Goal: Transaction & Acquisition: Purchase product/service

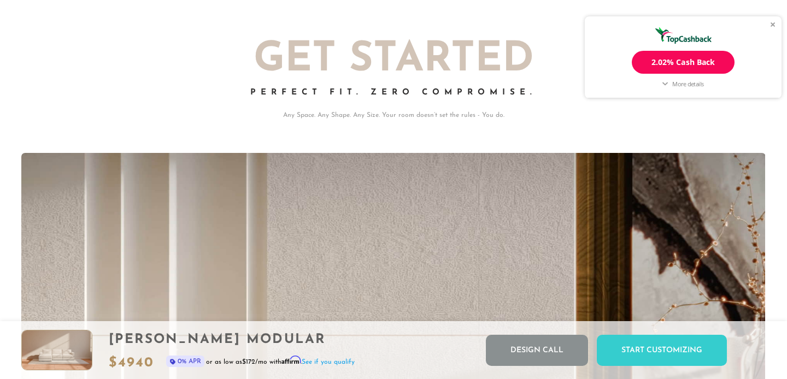
scroll to position [1, 1]
click at [378, 337] on div "[PERSON_NAME] Modular $ 4940 0% APR or as low as $172 /mo with Affirm . See if …" at bounding box center [393, 351] width 787 height 58
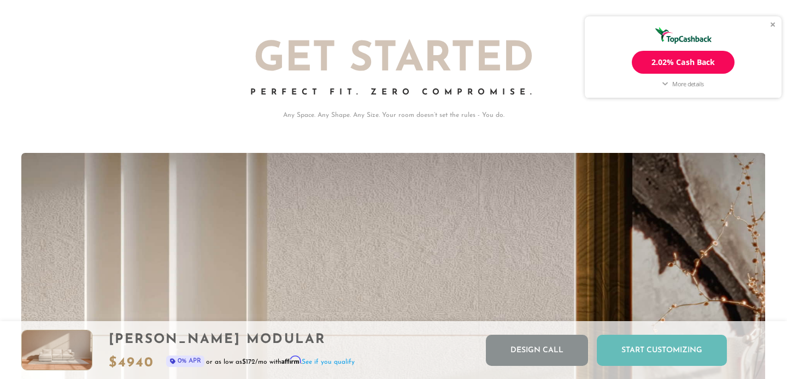
click at [636, 350] on div "Start Customizing" at bounding box center [662, 350] width 130 height 31
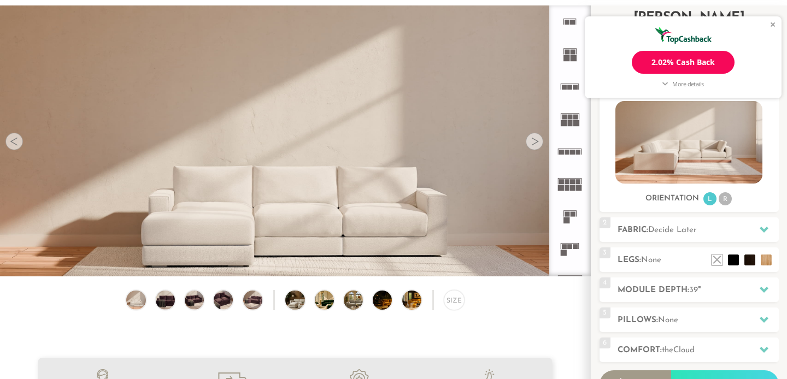
scroll to position [87, 0]
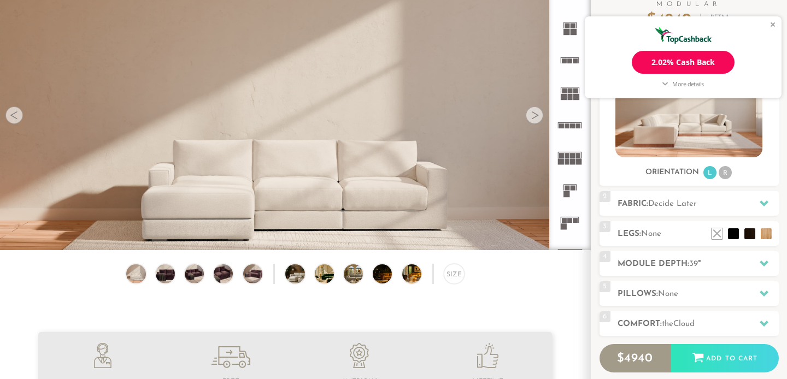
click at [727, 165] on div "Sofas L Sectionals U Sectionals" at bounding box center [689, 128] width 179 height 106
click at [726, 169] on li "R" at bounding box center [725, 172] width 13 height 13
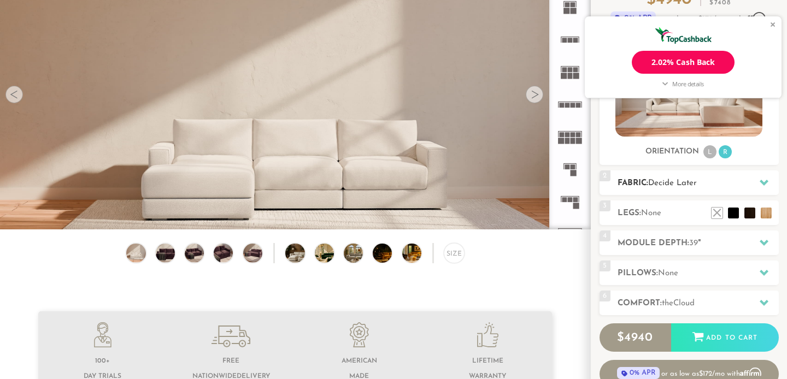
scroll to position [113, 0]
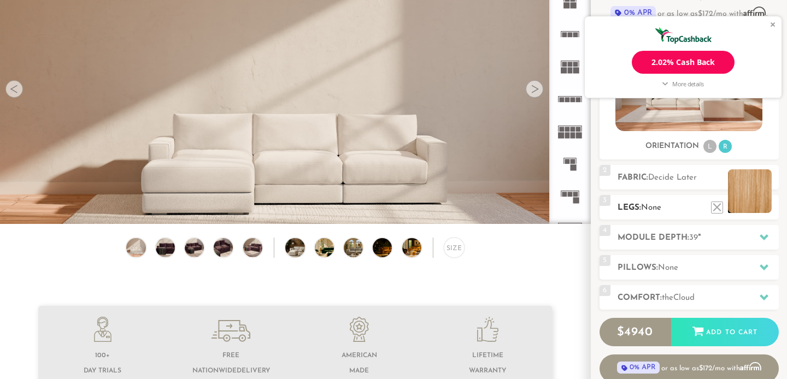
click at [768, 209] on li at bounding box center [750, 192] width 44 height 44
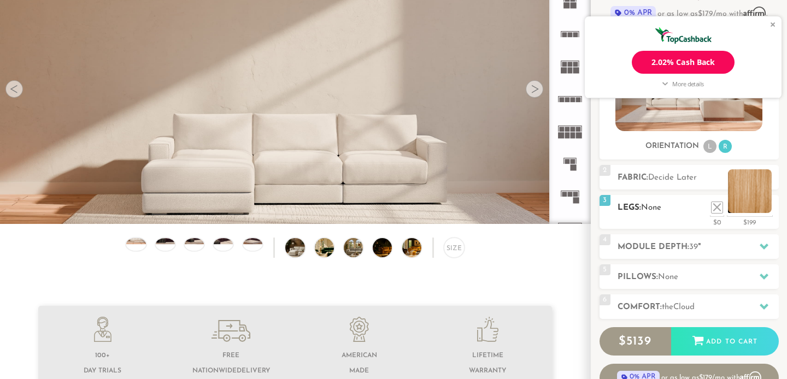
click at [764, 208] on li at bounding box center [750, 192] width 44 height 44
click at [773, 23] on div at bounding box center [773, 24] width 5 height 5
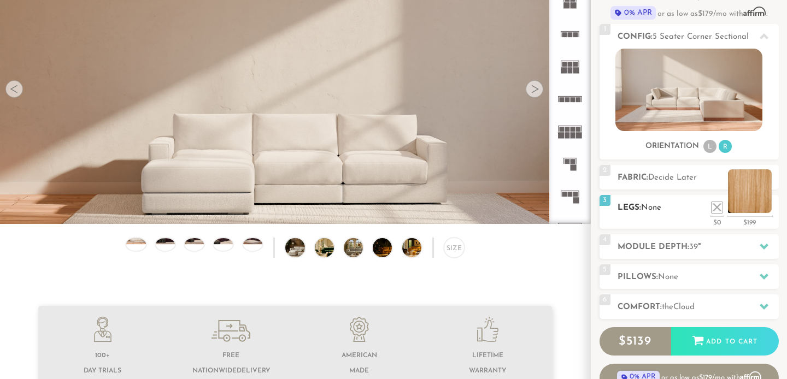
click at [755, 199] on li at bounding box center [750, 192] width 44 height 44
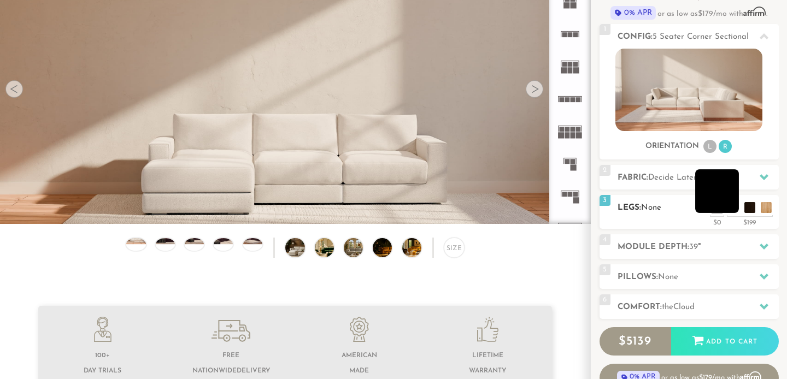
click at [737, 208] on li at bounding box center [718, 192] width 44 height 44
click at [720, 205] on li at bounding box center [701, 192] width 44 height 44
click at [706, 177] on h2 "Fabric: Decide Later" at bounding box center [698, 178] width 161 height 13
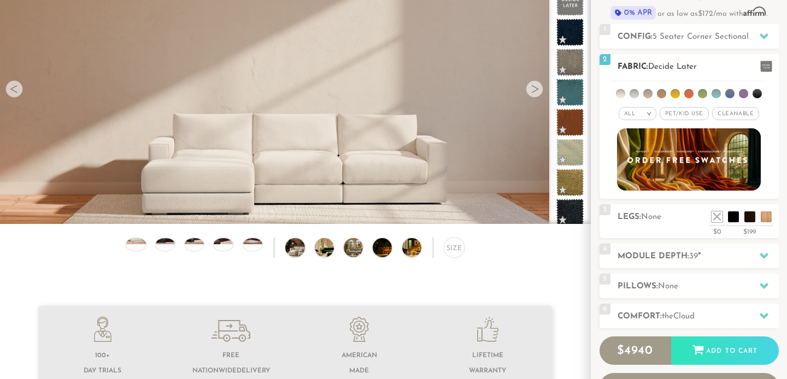
click at [703, 92] on li at bounding box center [702, 93] width 9 height 9
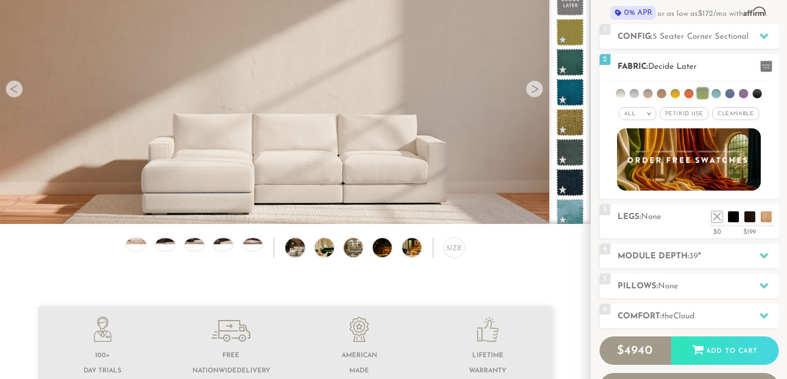
click at [733, 114] on span "Cleanable x" at bounding box center [735, 113] width 47 height 13
click at [643, 113] on em ">" at bounding box center [645, 113] width 8 height 5
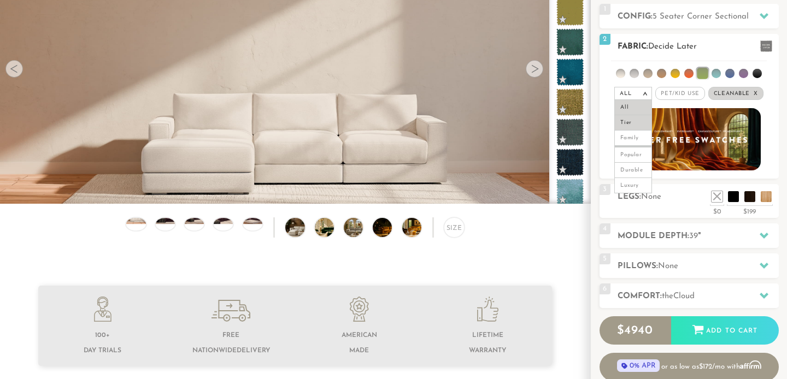
scroll to position [136, 0]
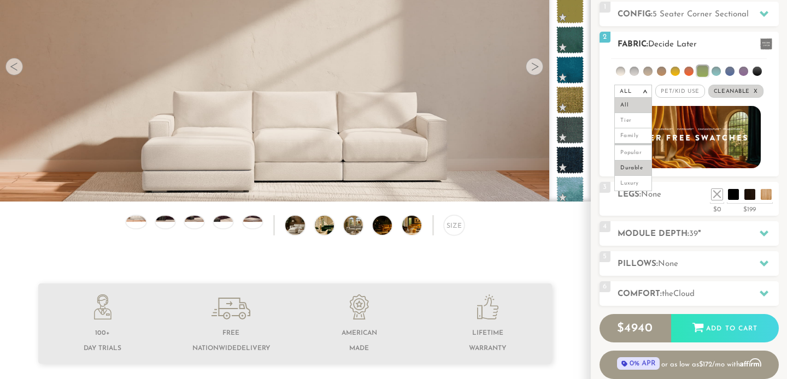
click at [640, 170] on li "Durable" at bounding box center [634, 168] width 38 height 15
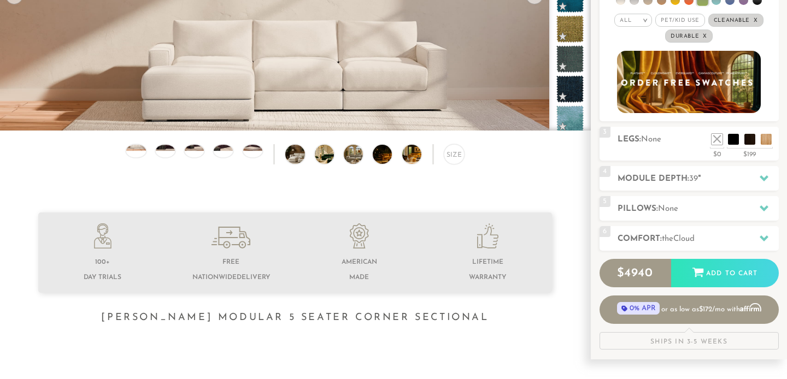
scroll to position [206, 0]
click at [677, 179] on h2 "Module Depth: 39 "" at bounding box center [698, 179] width 161 height 13
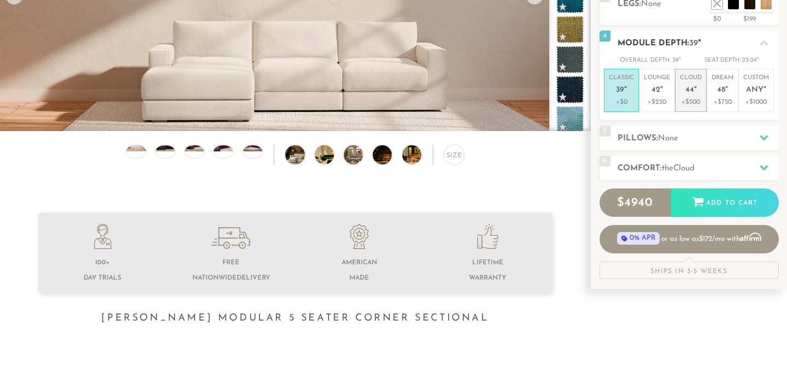
click at [692, 87] on span "44" at bounding box center [690, 90] width 9 height 9
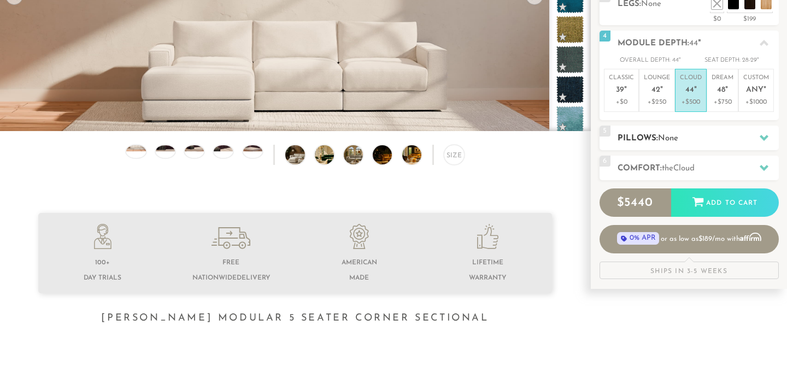
click at [692, 137] on h2 "Pillows: None" at bounding box center [698, 138] width 161 height 13
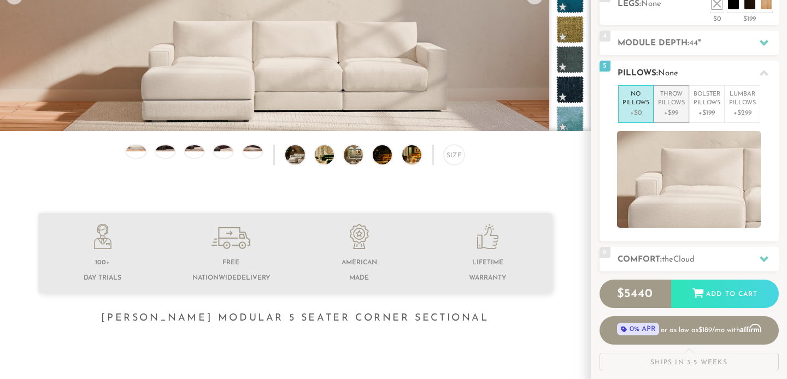
click at [677, 100] on p "Throw Pillows" at bounding box center [671, 99] width 27 height 18
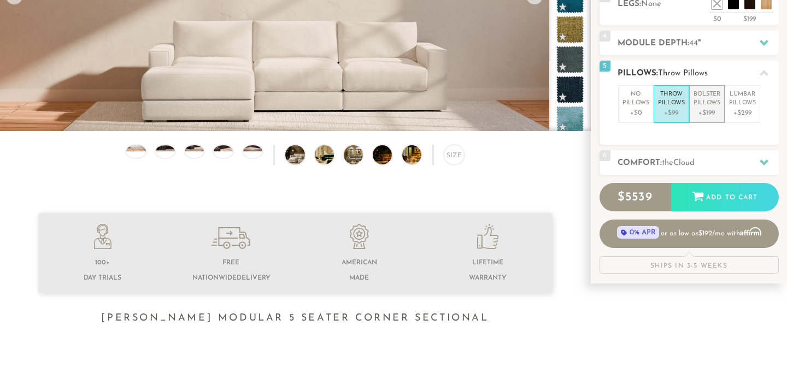
click at [705, 99] on p "Bolster Pillows" at bounding box center [707, 99] width 27 height 18
click at [689, 162] on span "Cloud" at bounding box center [684, 163] width 21 height 8
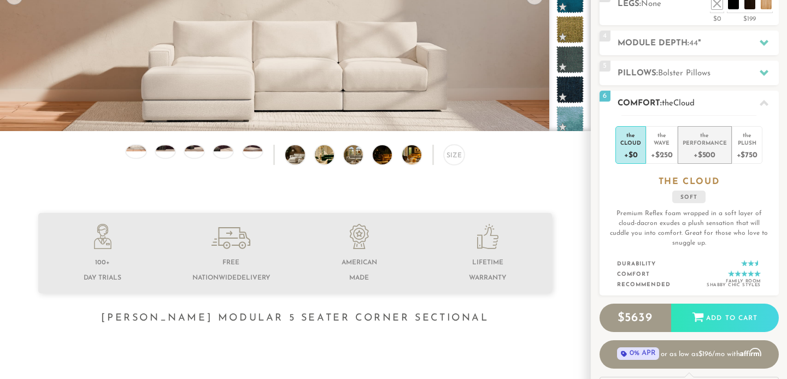
click at [712, 141] on div "Performance" at bounding box center [705, 143] width 44 height 8
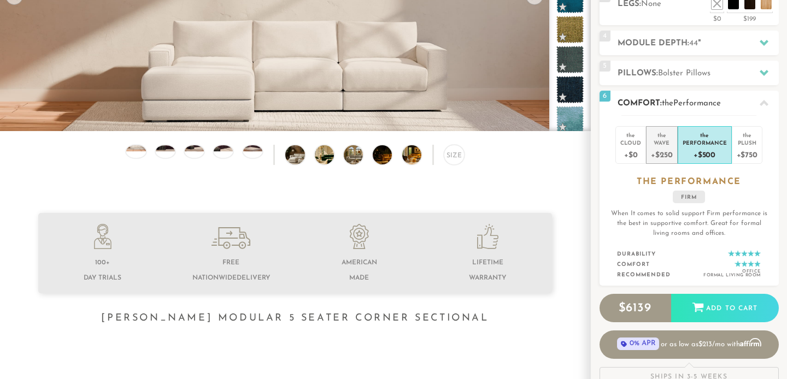
click at [668, 144] on div "Wave" at bounding box center [661, 143] width 21 height 8
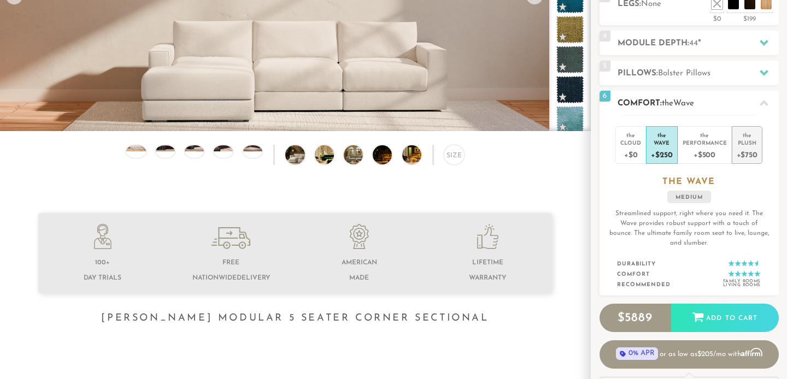
click at [744, 138] on div "the" at bounding box center [747, 133] width 21 height 11
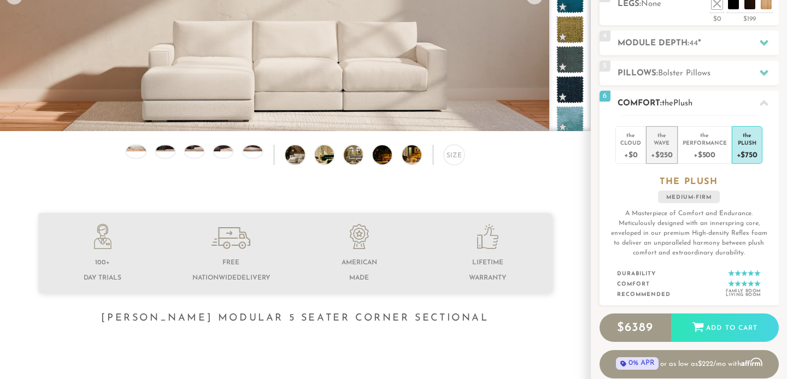
click at [666, 141] on div "Wave" at bounding box center [661, 143] width 21 height 8
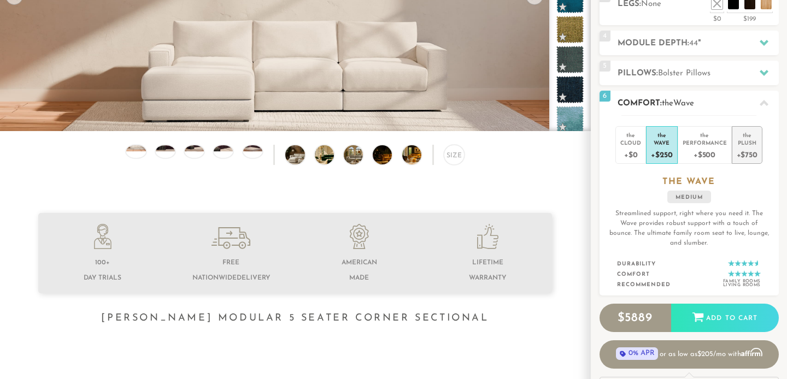
click at [743, 144] on div "Plush" at bounding box center [747, 143] width 21 height 8
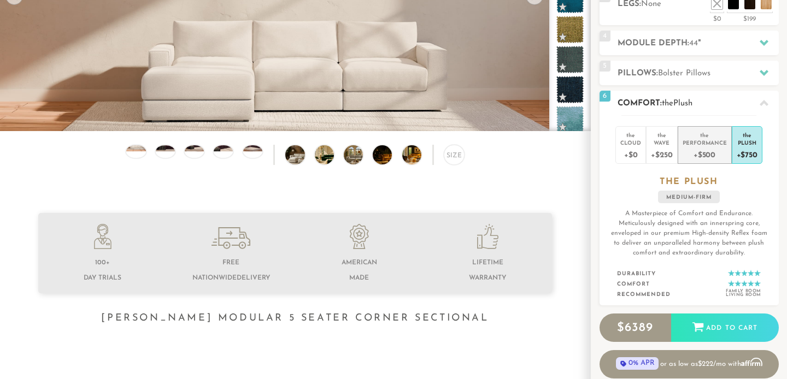
click at [717, 140] on div "Performance" at bounding box center [705, 143] width 44 height 8
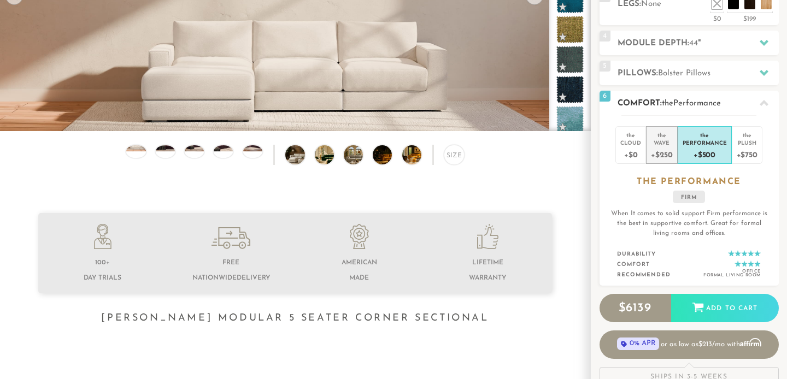
click at [670, 148] on div "+$250" at bounding box center [661, 155] width 21 height 16
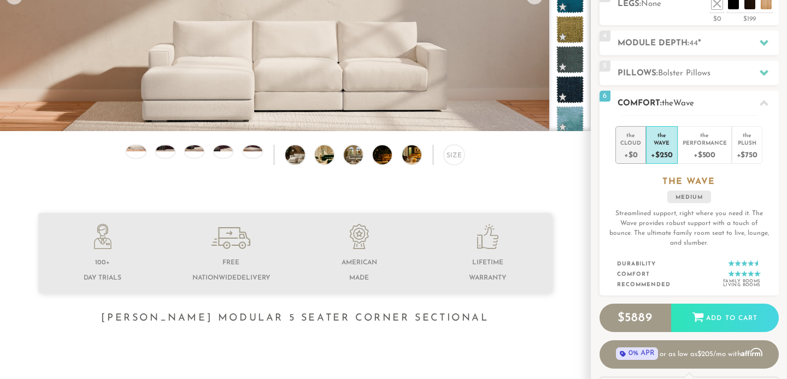
click at [631, 149] on div "+$0" at bounding box center [631, 155] width 21 height 16
click at [663, 142] on div "Wave" at bounding box center [661, 143] width 21 height 8
click at [710, 137] on div "the" at bounding box center [705, 133] width 44 height 11
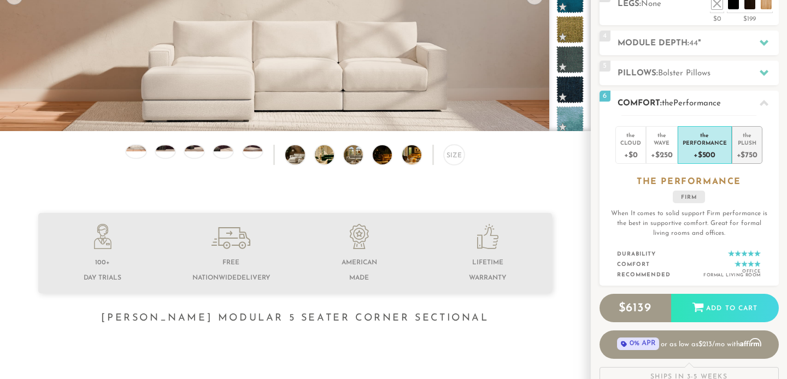
click at [743, 135] on div "the" at bounding box center [747, 133] width 21 height 11
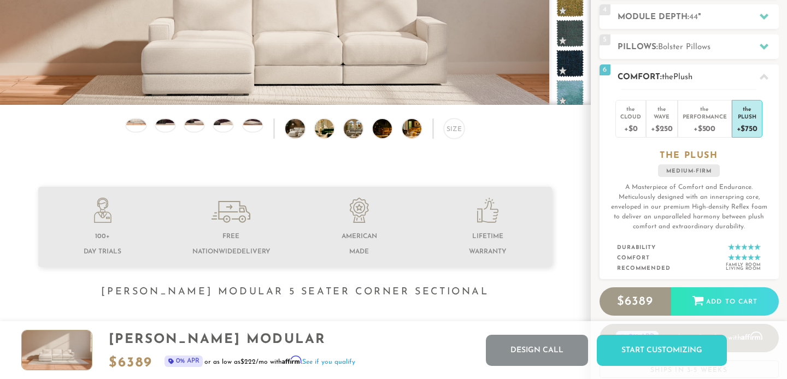
scroll to position [248, 0]
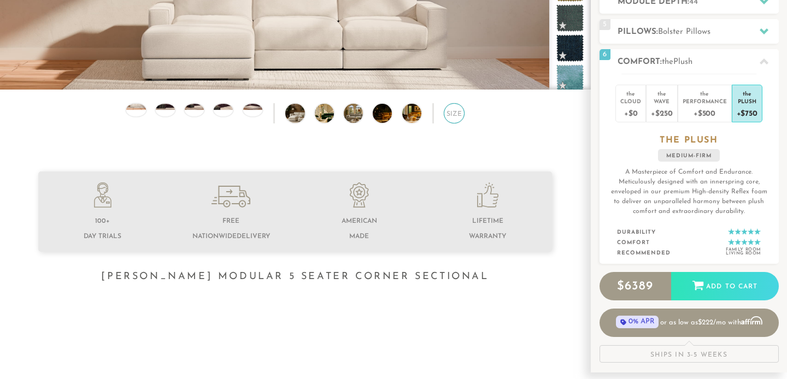
click at [459, 108] on div "Size" at bounding box center [454, 113] width 20 height 20
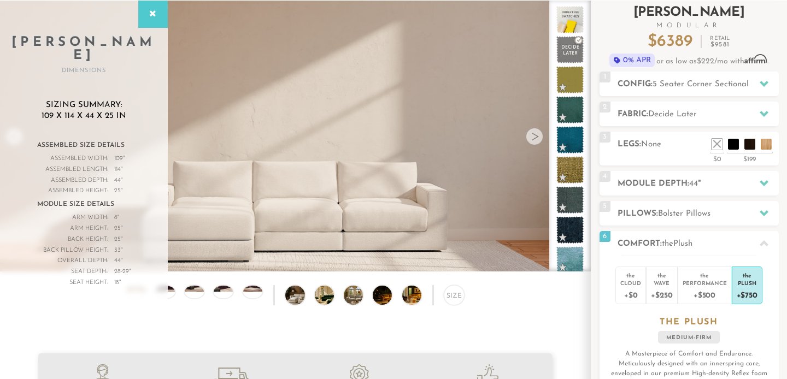
scroll to position [63, 0]
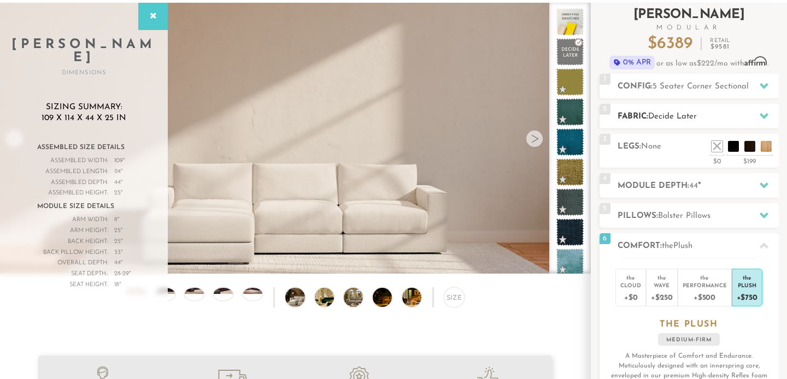
click at [693, 118] on span "Decide Later" at bounding box center [673, 117] width 49 height 8
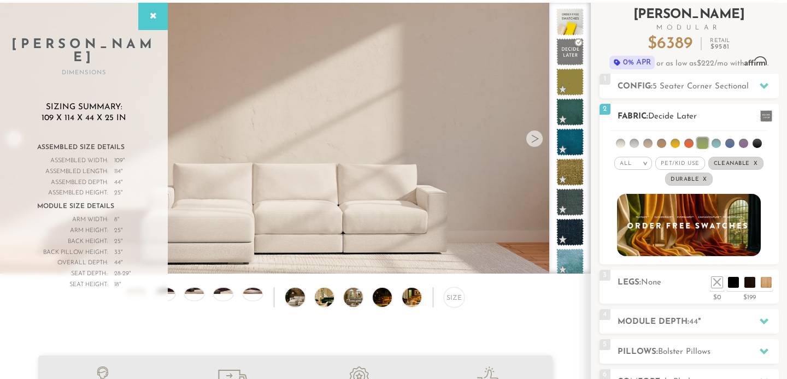
click at [765, 115] on span at bounding box center [767, 115] width 12 height 11
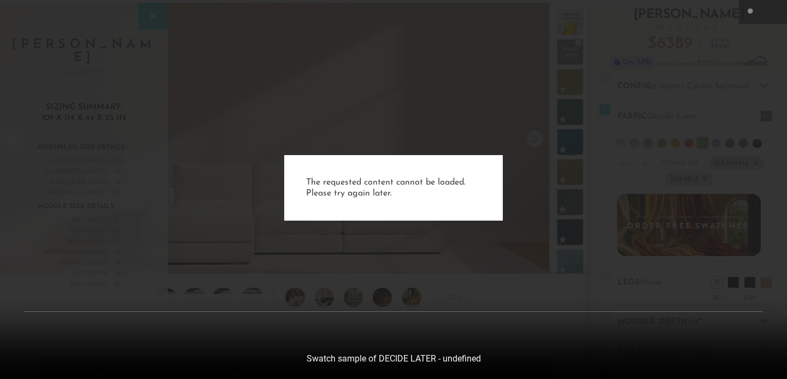
click at [727, 79] on div "The requested content cannot be loaded. Please try again later." at bounding box center [393, 189] width 787 height 379
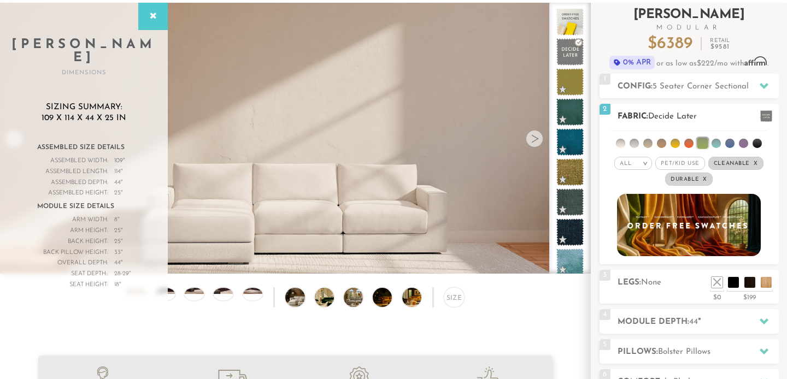
click at [677, 145] on li at bounding box center [675, 143] width 9 height 9
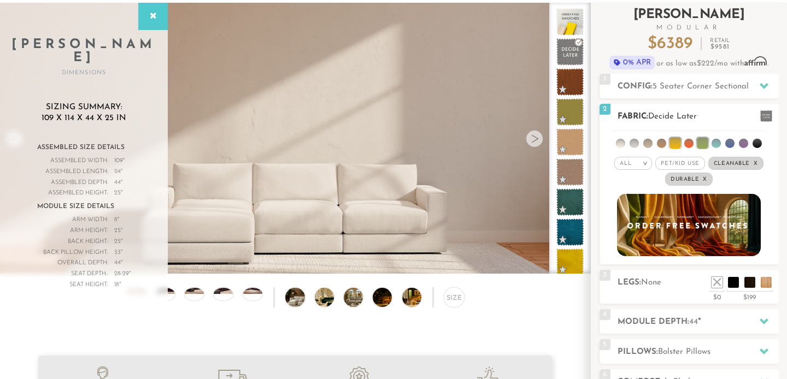
click at [704, 143] on li at bounding box center [702, 143] width 11 height 11
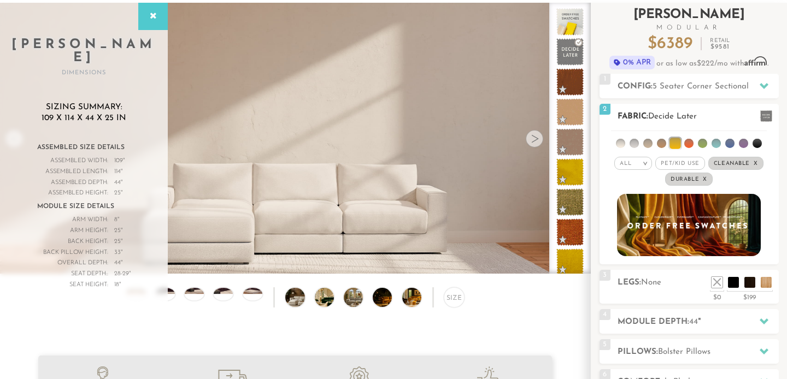
click at [705, 143] on li at bounding box center [702, 143] width 9 height 9
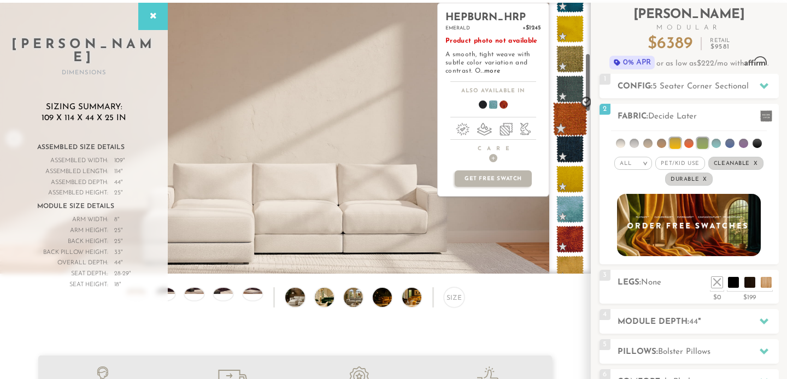
scroll to position [237, 0]
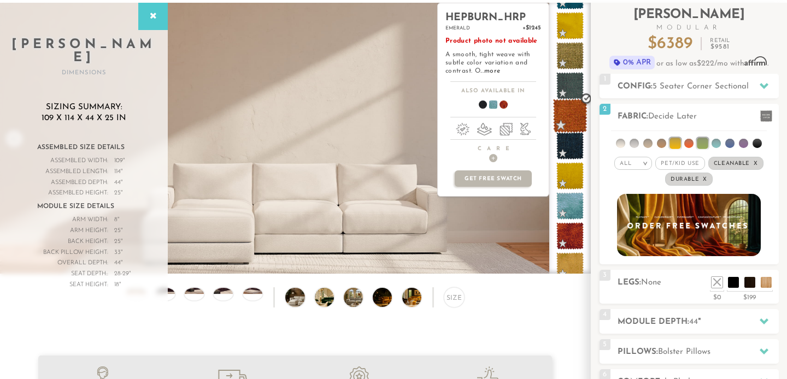
click at [573, 216] on span at bounding box center [570, 205] width 27 height 27
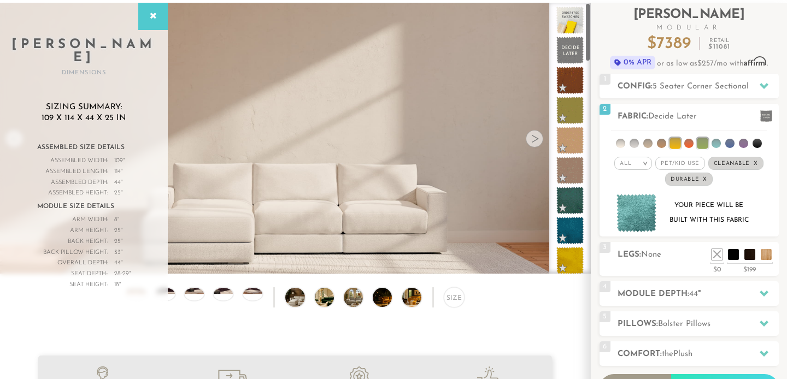
scroll to position [0, 0]
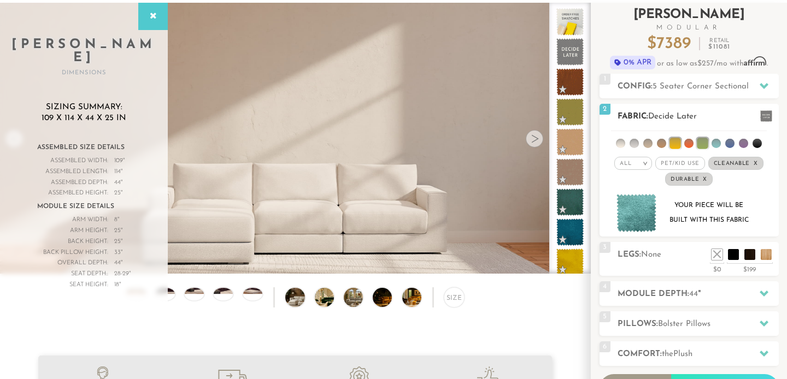
click at [756, 166] on em "x" at bounding box center [756, 164] width 4 height 6
click at [681, 163] on span "Pet/Kid Use x" at bounding box center [684, 163] width 49 height 13
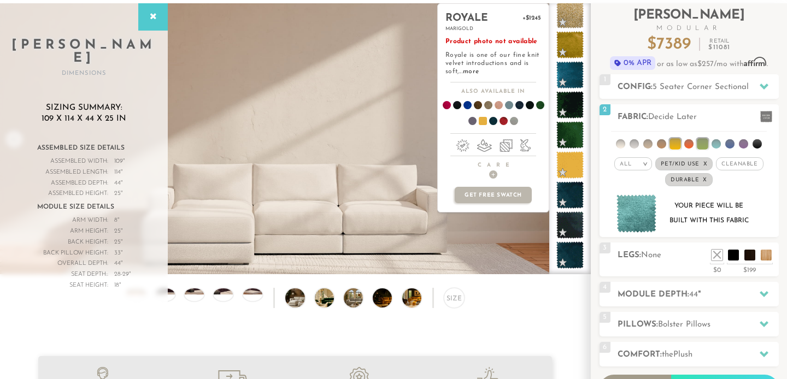
scroll to position [62, 0]
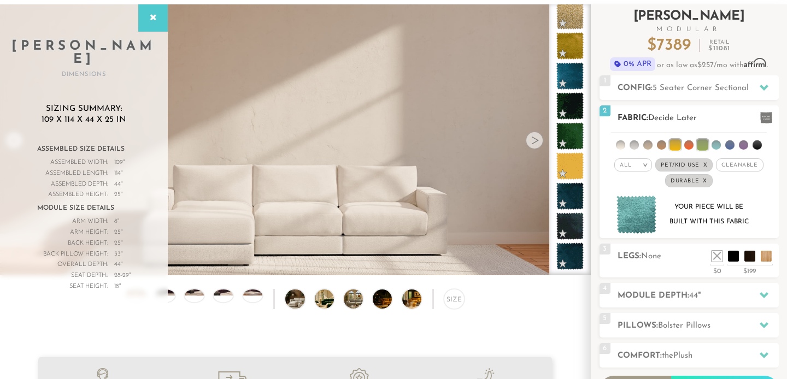
click at [685, 166] on span "Pet/Kid Use x" at bounding box center [684, 165] width 57 height 13
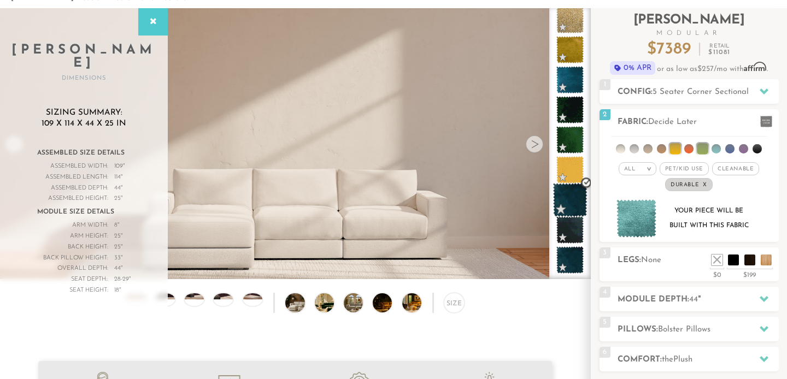
scroll to position [54, 0]
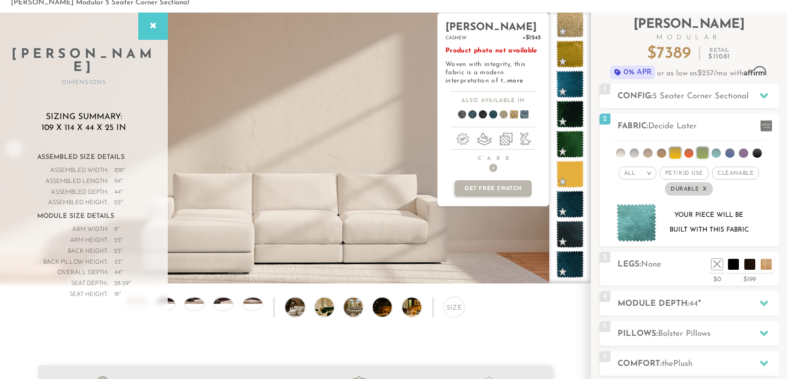
click at [525, 114] on span at bounding box center [520, 116] width 42 height 40
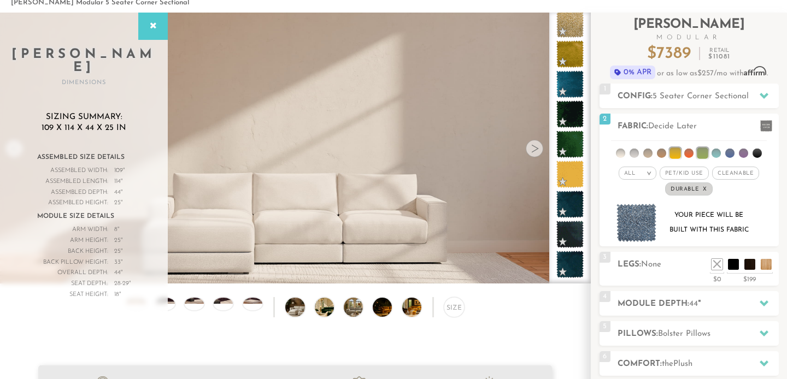
scroll to position [0, 0]
